Goal: Information Seeking & Learning: Learn about a topic

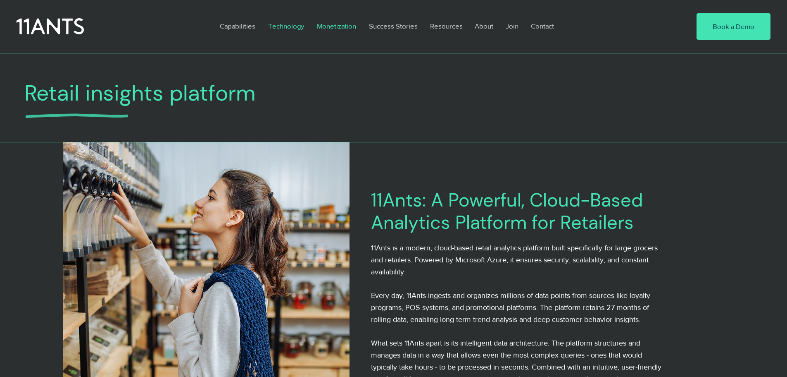
click at [336, 26] on p "Monetization" at bounding box center [337, 26] width 48 height 19
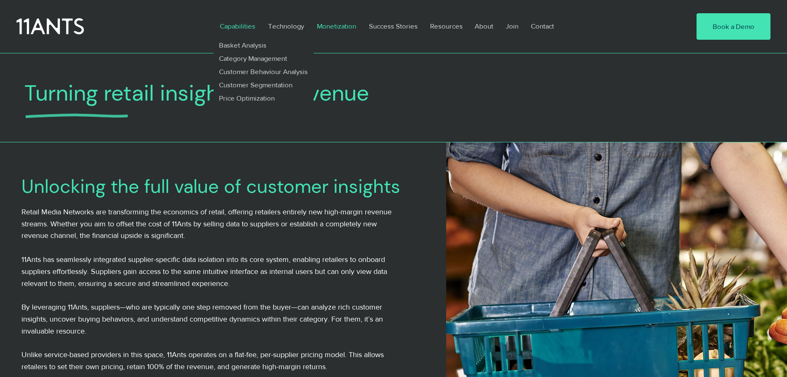
click at [236, 22] on p "Capabilities" at bounding box center [238, 26] width 44 height 19
